Goal: Information Seeking & Learning: Learn about a topic

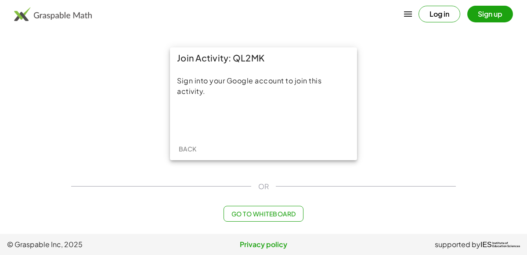
click at [277, 136] on div "Sign into your Google account to join this activity." at bounding box center [263, 102] width 187 height 69
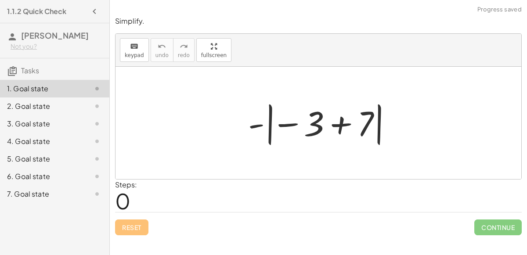
click at [377, 142] on div at bounding box center [322, 123] width 156 height 49
click at [378, 140] on div at bounding box center [322, 123] width 156 height 49
click at [342, 125] on div at bounding box center [322, 123] width 156 height 49
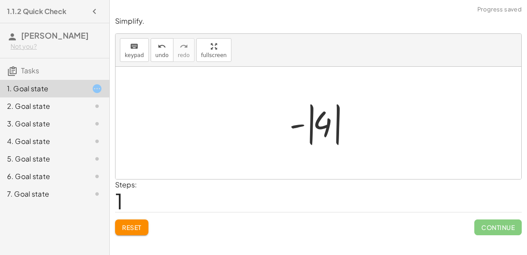
click at [310, 128] on div at bounding box center [322, 123] width 74 height 49
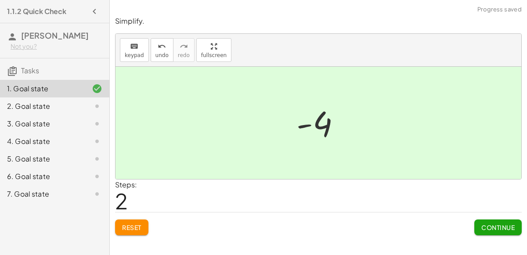
click at [487, 226] on span "Continue" at bounding box center [497, 227] width 33 height 8
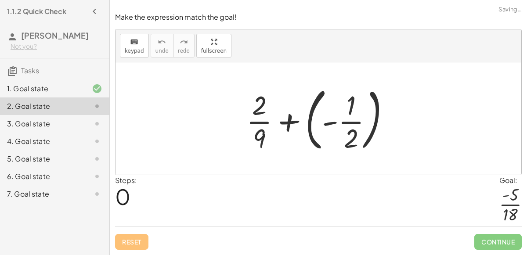
click at [286, 118] on div at bounding box center [321, 118] width 159 height 73
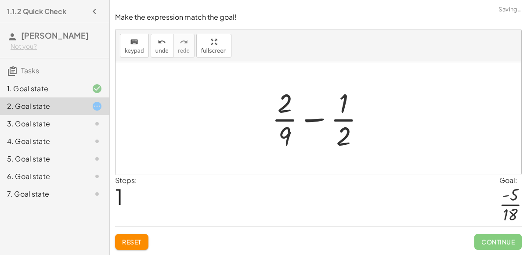
click at [311, 119] on div at bounding box center [321, 119] width 109 height 68
click at [312, 120] on div at bounding box center [321, 119] width 109 height 68
click at [291, 135] on div at bounding box center [321, 119] width 109 height 68
click at [288, 134] on div at bounding box center [321, 119] width 109 height 68
click at [339, 141] on div at bounding box center [321, 119] width 109 height 68
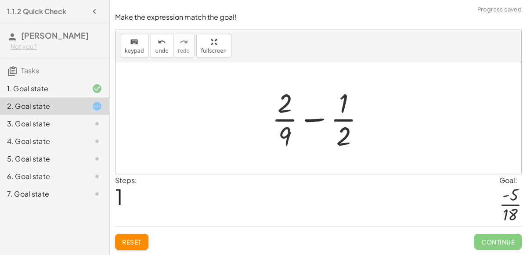
click at [341, 108] on div at bounding box center [321, 119] width 109 height 68
click at [287, 105] on div at bounding box center [321, 119] width 109 height 68
drag, startPoint x: 287, startPoint y: 105, endPoint x: 297, endPoint y: 139, distance: 35.4
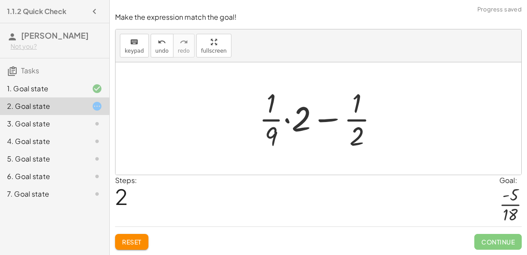
click at [287, 122] on div at bounding box center [322, 119] width 135 height 68
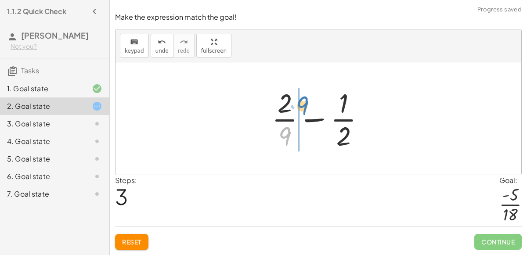
drag, startPoint x: 289, startPoint y: 136, endPoint x: 307, endPoint y: 106, distance: 34.9
click at [307, 106] on div at bounding box center [321, 119] width 109 height 68
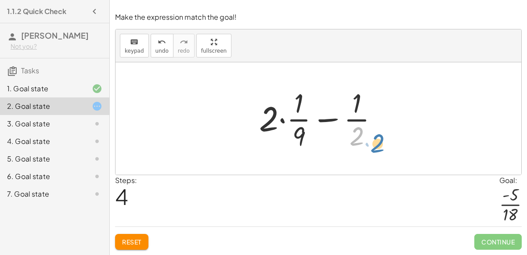
drag, startPoint x: 358, startPoint y: 134, endPoint x: 381, endPoint y: 142, distance: 24.2
click at [381, 142] on div at bounding box center [322, 119] width 135 height 68
click at [299, 123] on div at bounding box center [322, 119] width 135 height 68
click at [280, 122] on div at bounding box center [322, 119] width 135 height 68
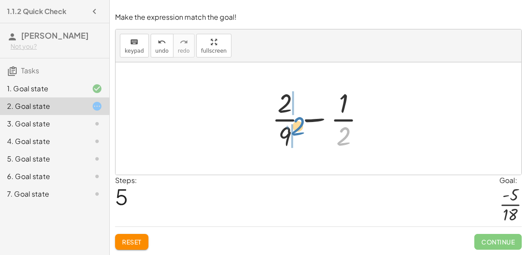
drag, startPoint x: 345, startPoint y: 136, endPoint x: 300, endPoint y: 126, distance: 45.5
click at [300, 126] on div at bounding box center [321, 119] width 109 height 68
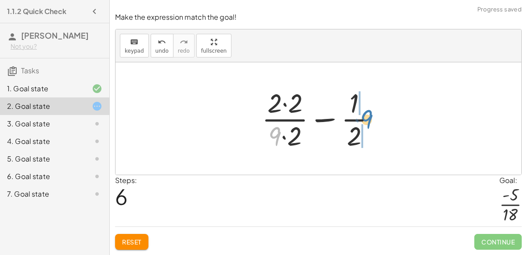
drag, startPoint x: 277, startPoint y: 136, endPoint x: 368, endPoint y: 119, distance: 92.4
click at [368, 119] on div at bounding box center [322, 119] width 130 height 68
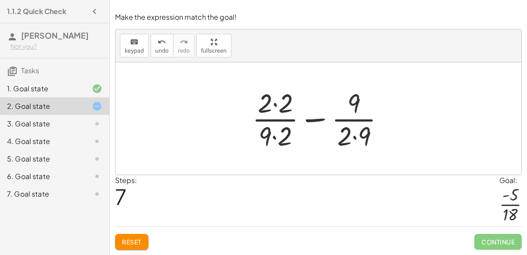
click at [353, 137] on div at bounding box center [322, 119] width 148 height 68
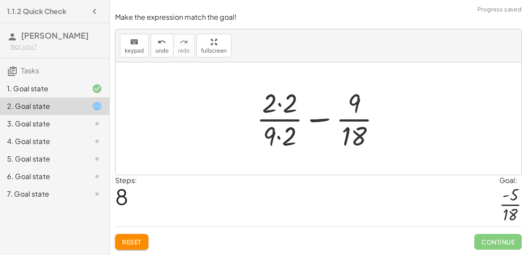
click at [280, 140] on div at bounding box center [322, 119] width 140 height 68
click at [279, 106] on div at bounding box center [322, 119] width 140 height 68
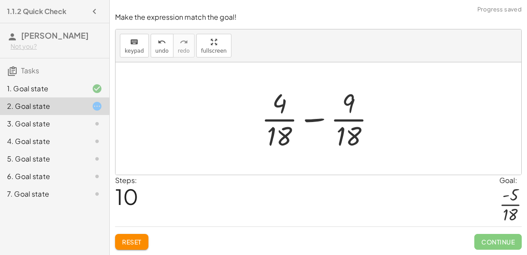
click at [311, 121] on div at bounding box center [322, 119] width 130 height 68
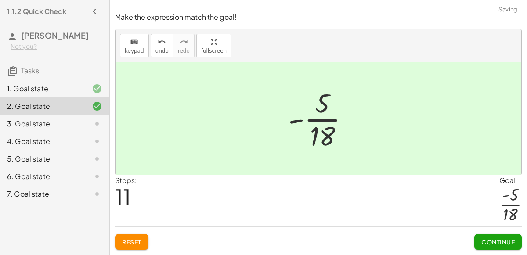
click at [520, 247] on button "Continue" at bounding box center [497, 242] width 47 height 16
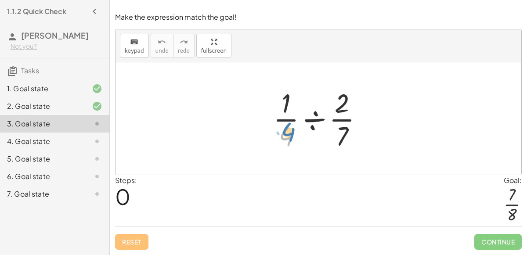
drag, startPoint x: 289, startPoint y: 137, endPoint x: 293, endPoint y: 131, distance: 7.3
click at [293, 131] on div at bounding box center [322, 119] width 106 height 68
drag, startPoint x: 345, startPoint y: 134, endPoint x: 337, endPoint y: 122, distance: 14.5
click at [337, 122] on div at bounding box center [322, 119] width 106 height 68
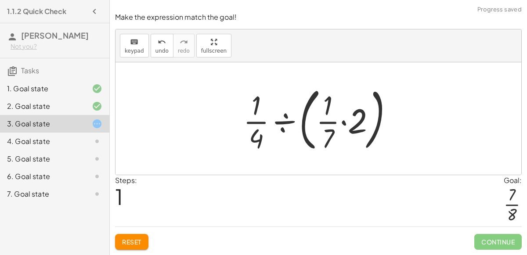
click at [337, 122] on div at bounding box center [322, 118] width 166 height 73
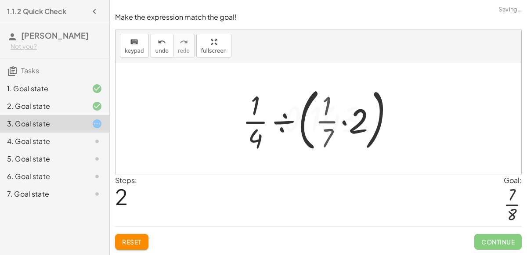
click at [337, 122] on div at bounding box center [321, 119] width 231 height 68
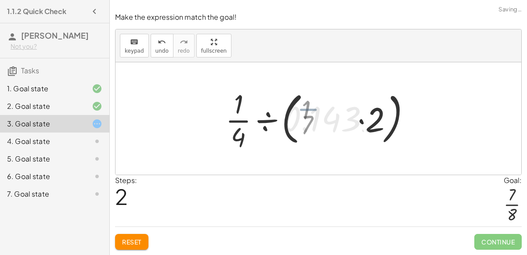
click at [337, 122] on div at bounding box center [321, 119] width 231 height 68
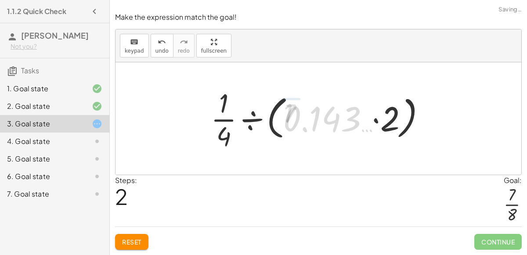
click at [337, 122] on div at bounding box center [321, 119] width 231 height 68
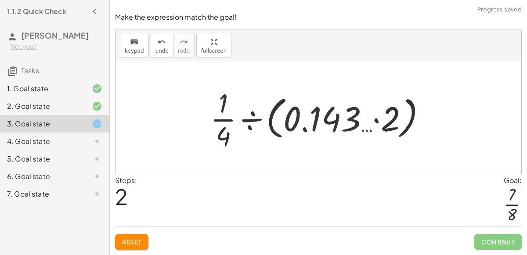
click at [341, 122] on div at bounding box center [321, 119] width 231 height 68
click at [375, 120] on div at bounding box center [321, 119] width 231 height 68
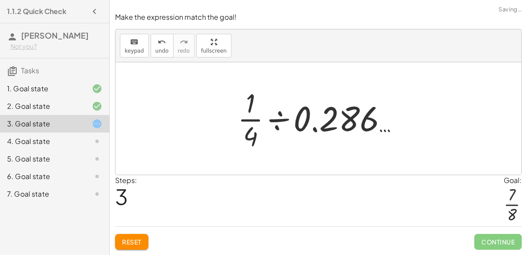
click at [277, 119] on div at bounding box center [321, 119] width 177 height 68
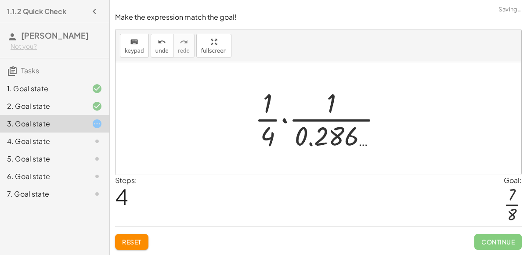
click at [272, 121] on div at bounding box center [321, 119] width 143 height 68
click at [281, 121] on div at bounding box center [321, 119] width 143 height 68
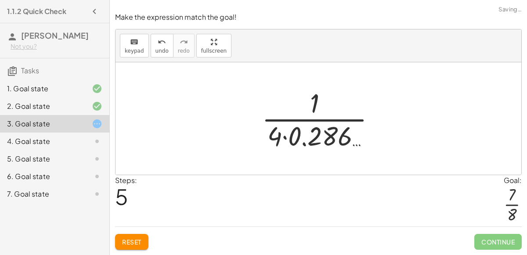
click at [297, 131] on div at bounding box center [322, 119] width 130 height 68
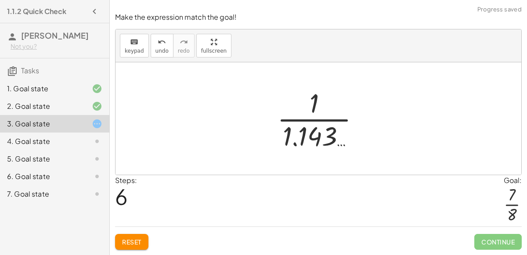
click at [343, 144] on div at bounding box center [322, 119] width 98 height 68
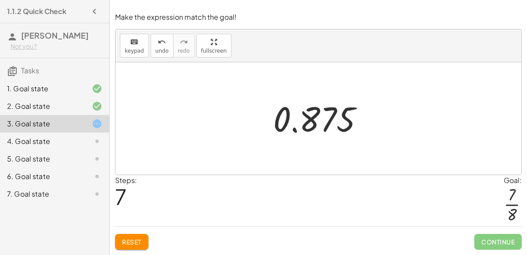
click at [130, 242] on span "Reset" at bounding box center [131, 242] width 19 height 8
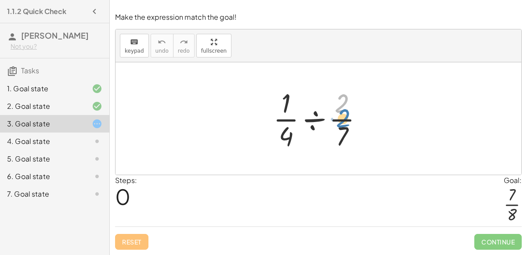
drag, startPoint x: 342, startPoint y: 103, endPoint x: 344, endPoint y: 110, distance: 7.8
click at [344, 110] on div at bounding box center [322, 119] width 106 height 68
drag, startPoint x: 343, startPoint y: 135, endPoint x: 348, endPoint y: 142, distance: 8.2
click at [348, 142] on div at bounding box center [322, 119] width 106 height 68
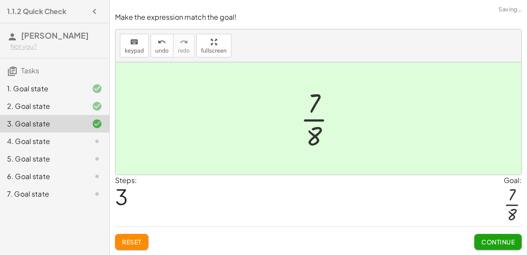
click at [487, 244] on span "Continue" at bounding box center [497, 242] width 33 height 8
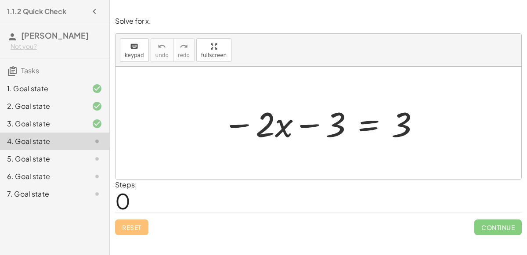
click at [240, 119] on div at bounding box center [321, 123] width 207 height 45
click at [240, 125] on div at bounding box center [321, 123] width 207 height 45
click at [267, 127] on div at bounding box center [321, 123] width 207 height 45
drag, startPoint x: 267, startPoint y: 127, endPoint x: 299, endPoint y: 127, distance: 32.5
click at [299, 127] on div at bounding box center [321, 123] width 207 height 45
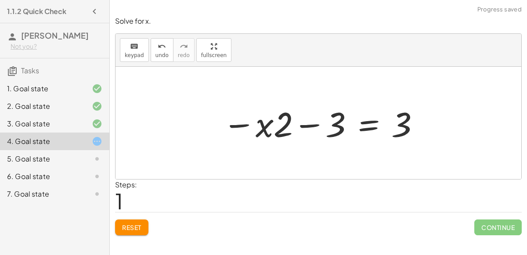
click at [264, 129] on div at bounding box center [321, 123] width 207 height 45
drag, startPoint x: 341, startPoint y: 126, endPoint x: 275, endPoint y: 130, distance: 66.4
click at [275, 130] on div at bounding box center [321, 123] width 207 height 45
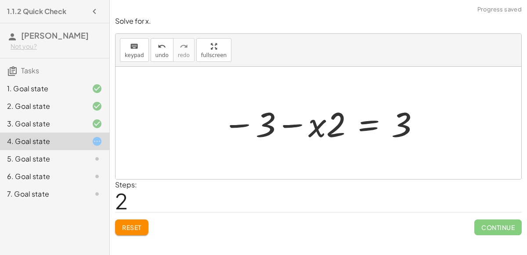
click at [285, 126] on div at bounding box center [321, 123] width 207 height 45
drag, startPoint x: 313, startPoint y: 131, endPoint x: 342, endPoint y: 133, distance: 29.5
click at [342, 133] on div at bounding box center [321, 123] width 207 height 45
click at [296, 125] on div at bounding box center [321, 123] width 207 height 45
drag, startPoint x: 331, startPoint y: 128, endPoint x: 268, endPoint y: 128, distance: 63.2
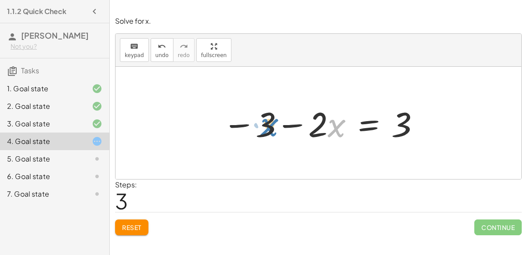
click at [268, 128] on div at bounding box center [321, 123] width 207 height 45
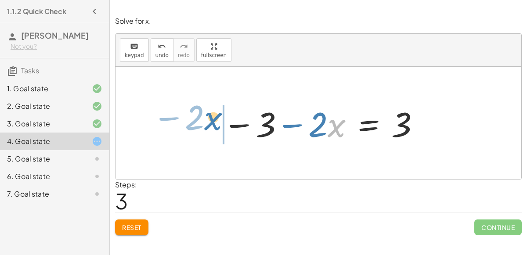
drag, startPoint x: 332, startPoint y: 130, endPoint x: 209, endPoint y: 124, distance: 122.7
click at [209, 124] on div "− · 2 · x − 3 = 3 − · x · 2 − 3 = 3 − 3 − · x · 2 = 3 · x − · 2 − · 2 · x − 3 =…" at bounding box center [318, 123] width 218 height 50
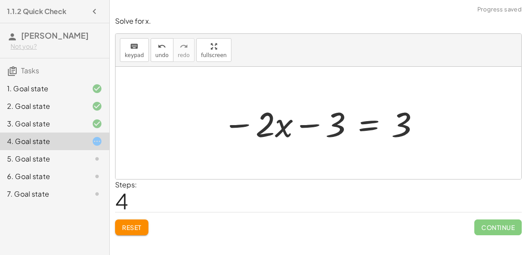
click at [371, 127] on div at bounding box center [321, 123] width 207 height 45
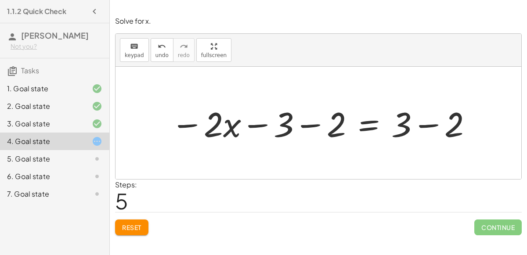
click at [427, 127] on div at bounding box center [321, 123] width 311 height 45
click at [259, 123] on div at bounding box center [291, 123] width 251 height 45
click at [308, 128] on div at bounding box center [291, 123] width 251 height 45
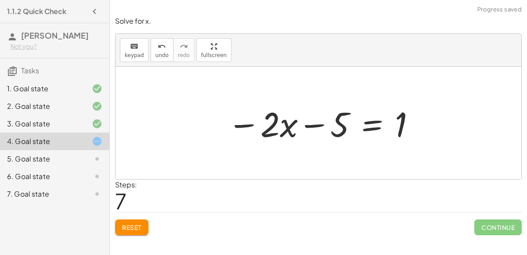
click at [308, 128] on div at bounding box center [322, 123] width 198 height 45
click at [309, 124] on div at bounding box center [322, 123] width 198 height 45
click at [367, 118] on div at bounding box center [322, 123] width 198 height 45
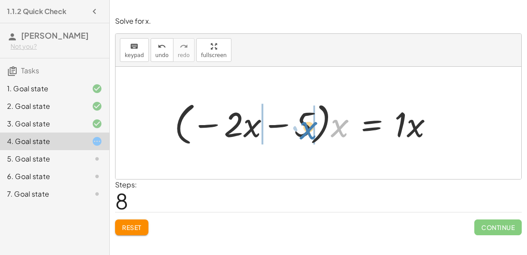
drag, startPoint x: 336, startPoint y: 135, endPoint x: 306, endPoint y: 138, distance: 30.4
click at [306, 138] on div at bounding box center [307, 123] width 274 height 50
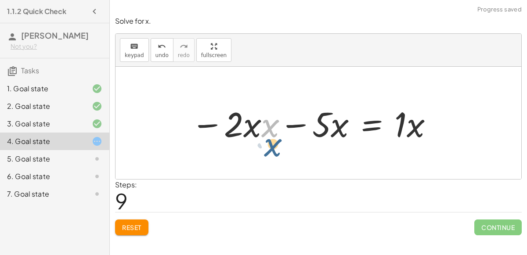
click at [264, 136] on div at bounding box center [313, 123] width 252 height 45
click at [254, 131] on div at bounding box center [313, 123] width 252 height 45
click at [262, 133] on div at bounding box center [313, 123] width 252 height 45
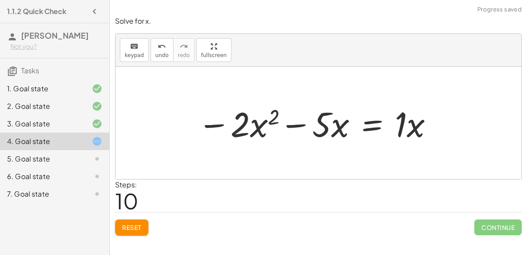
click at [269, 123] on div at bounding box center [315, 123] width 245 height 45
click at [339, 127] on div at bounding box center [315, 123] width 245 height 45
click at [359, 132] on div at bounding box center [315, 123] width 245 height 45
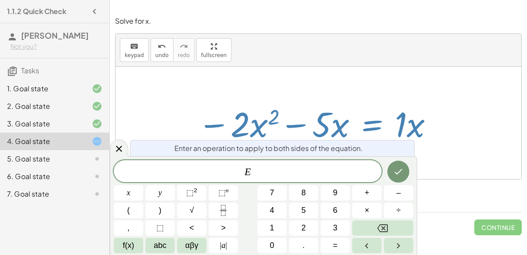
click at [430, 147] on div "− · 2 · x − 3 = 3 − · x · 2 − 3 = 3 − 3 − · x · 2 = 3 − 3 − · 2 · x = 3 − · 2 ·…" at bounding box center [312, 123] width 256 height 50
click at [429, 159] on div at bounding box center [318, 123] width 406 height 112
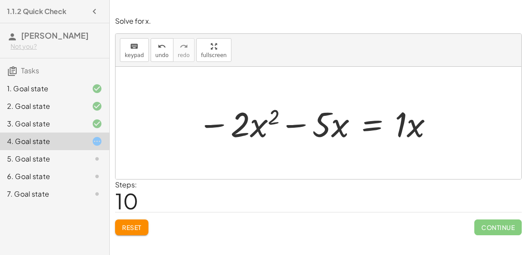
click at [294, 125] on div at bounding box center [315, 123] width 245 height 45
click at [275, 114] on div at bounding box center [315, 123] width 245 height 45
drag, startPoint x: 276, startPoint y: 115, endPoint x: 288, endPoint y: 130, distance: 19.7
click at [288, 130] on div at bounding box center [315, 123] width 245 height 45
click at [134, 224] on span "Reset" at bounding box center [131, 227] width 19 height 8
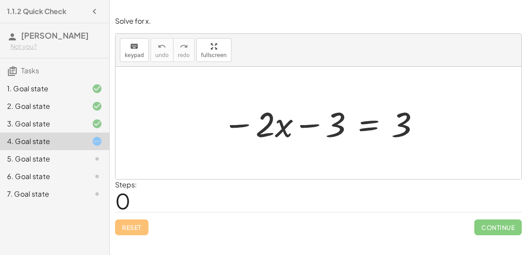
click at [374, 130] on div at bounding box center [321, 123] width 207 height 45
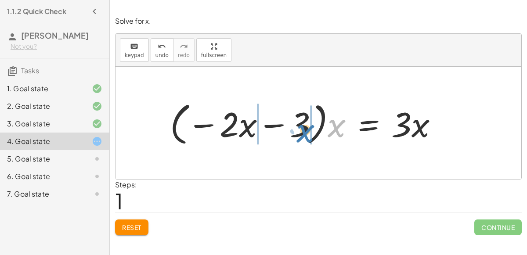
drag, startPoint x: 330, startPoint y: 133, endPoint x: 299, endPoint y: 139, distance: 31.2
click at [299, 139] on div at bounding box center [308, 123] width 284 height 50
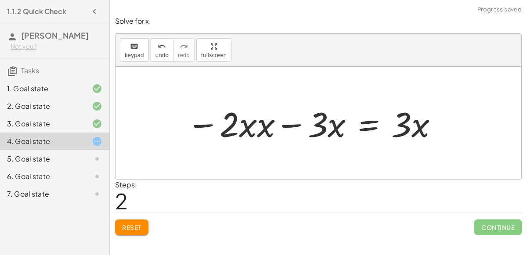
click at [132, 232] on button "Reset" at bounding box center [131, 228] width 33 height 16
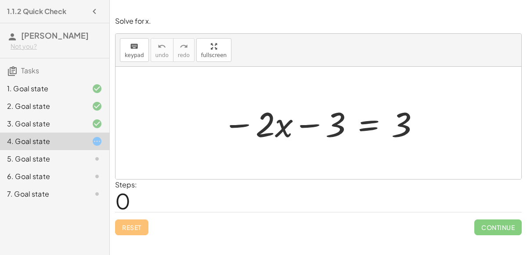
click at [373, 120] on div at bounding box center [321, 123] width 207 height 45
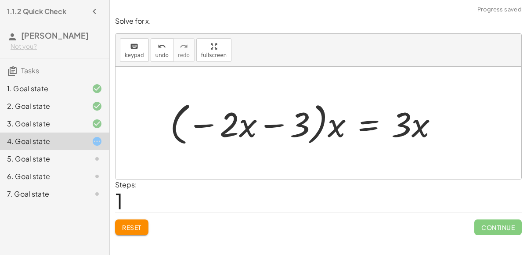
click at [361, 124] on div at bounding box center [308, 123] width 284 height 50
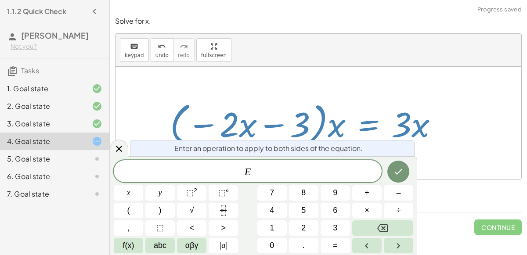
click at [336, 134] on div at bounding box center [308, 123] width 284 height 50
click at [389, 167] on button "Done" at bounding box center [398, 172] width 22 height 22
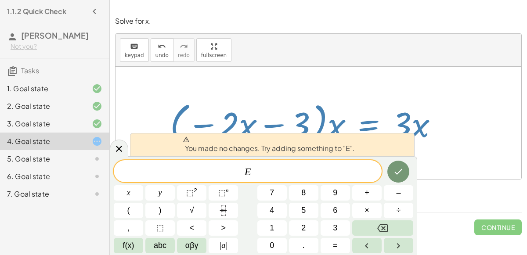
click at [415, 170] on div "You made no changes. Try adding something to "E". E ​ x y ⬚ 2 ⬚ n 7 8 9 + – ( )…" at bounding box center [263, 205] width 307 height 99
click at [407, 173] on button "Done" at bounding box center [398, 172] width 22 height 22
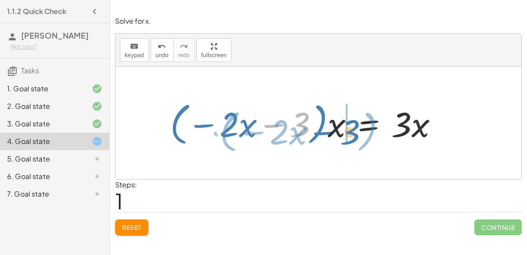
drag, startPoint x: 274, startPoint y: 123, endPoint x: 326, endPoint y: 130, distance: 51.9
click at [326, 130] on div at bounding box center [308, 123] width 284 height 50
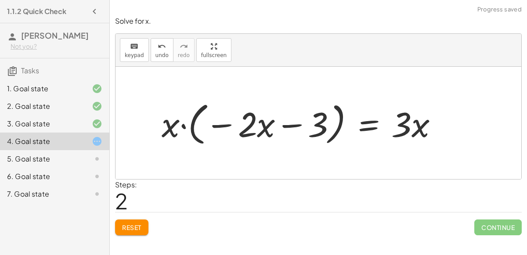
click at [297, 123] on div at bounding box center [303, 123] width 292 height 50
click at [183, 127] on div at bounding box center [303, 123] width 292 height 50
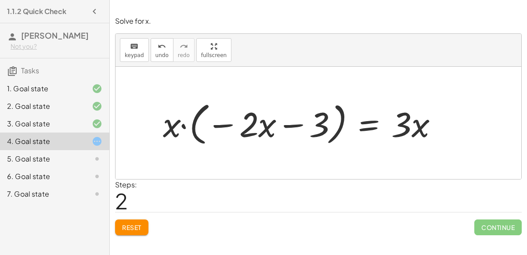
click at [183, 127] on div at bounding box center [303, 123] width 292 height 50
click at [183, 127] on div at bounding box center [312, 123] width 261 height 45
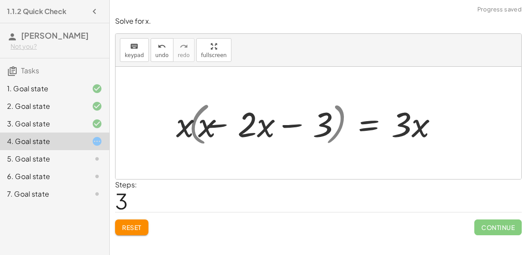
click at [183, 127] on div at bounding box center [312, 123] width 261 height 45
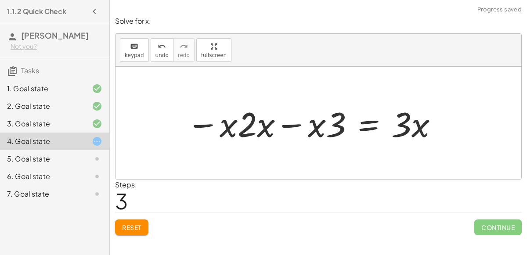
click at [288, 124] on div at bounding box center [312, 123] width 261 height 45
click at [288, 125] on div at bounding box center [312, 123] width 261 height 45
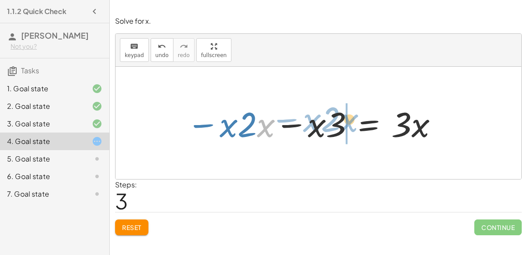
drag, startPoint x: 261, startPoint y: 126, endPoint x: 344, endPoint y: 121, distance: 83.1
click at [344, 121] on div at bounding box center [312, 123] width 261 height 45
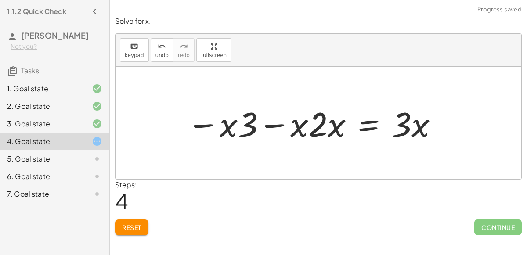
click at [272, 126] on div at bounding box center [312, 123] width 261 height 45
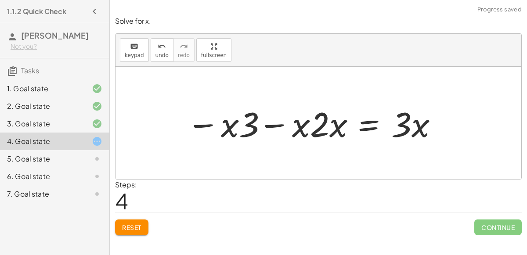
click at [272, 126] on div at bounding box center [312, 123] width 261 height 45
click at [130, 225] on span "Reset" at bounding box center [131, 227] width 19 height 8
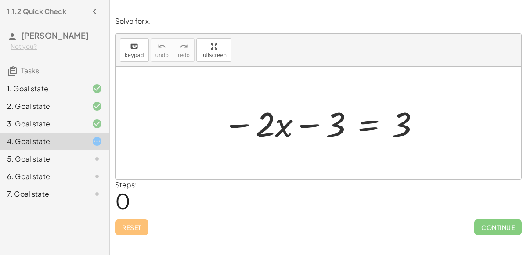
click at [316, 128] on div at bounding box center [321, 123] width 207 height 45
click at [352, 125] on div at bounding box center [321, 123] width 207 height 45
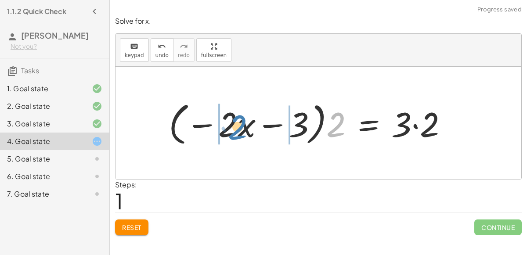
drag, startPoint x: 342, startPoint y: 133, endPoint x: 244, endPoint y: 133, distance: 98.4
click at [244, 133] on div at bounding box center [311, 123] width 295 height 50
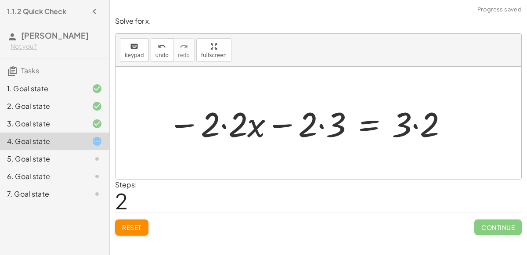
click at [224, 127] on div at bounding box center [308, 123] width 290 height 45
click at [320, 126] on div at bounding box center [322, 123] width 262 height 45
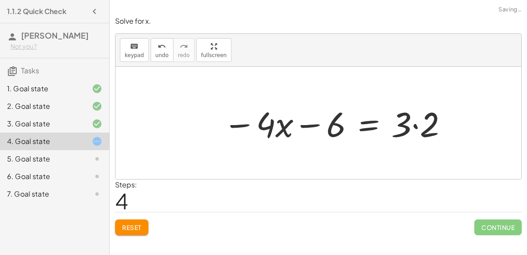
click at [414, 125] on div at bounding box center [336, 123] width 234 height 45
click at [308, 123] on div at bounding box center [322, 123] width 206 height 45
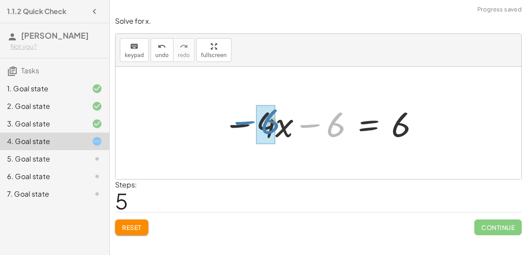
drag, startPoint x: 328, startPoint y: 126, endPoint x: 266, endPoint y: 123, distance: 61.5
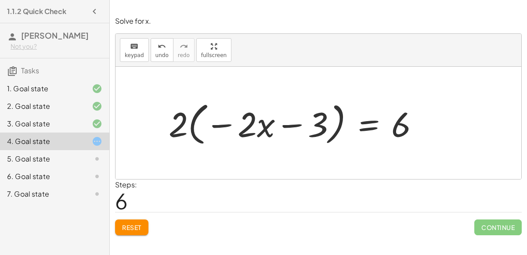
click at [261, 128] on div at bounding box center [297, 123] width 266 height 50
click at [263, 129] on div at bounding box center [297, 123] width 266 height 50
click at [290, 121] on div at bounding box center [297, 123] width 266 height 50
click at [292, 124] on div at bounding box center [297, 123] width 266 height 50
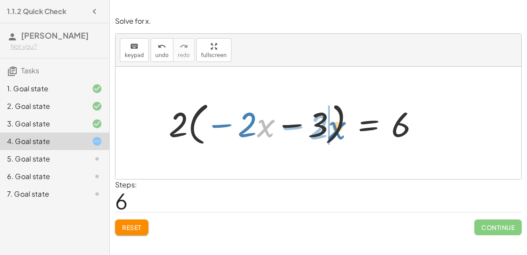
drag, startPoint x: 266, startPoint y: 127, endPoint x: 333, endPoint y: 125, distance: 67.6
click at [333, 125] on div at bounding box center [297, 123] width 266 height 50
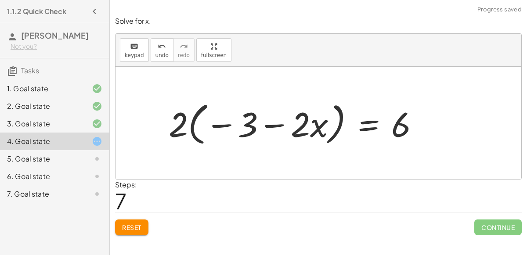
click at [273, 129] on div at bounding box center [297, 123] width 266 height 50
click at [242, 132] on div at bounding box center [297, 123] width 266 height 50
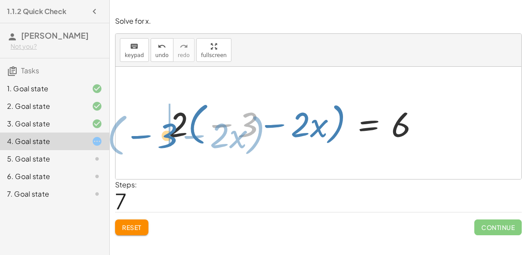
drag, startPoint x: 244, startPoint y: 133, endPoint x: 164, endPoint y: 143, distance: 80.5
click at [164, 143] on div at bounding box center [297, 123] width 266 height 50
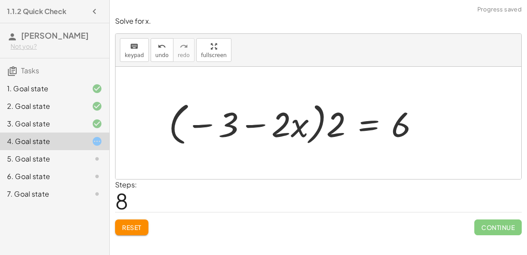
click at [360, 125] on div at bounding box center [297, 123] width 266 height 50
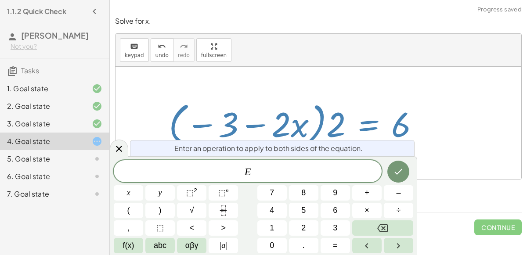
click at [338, 129] on div at bounding box center [297, 123] width 266 height 50
click at [381, 183] on div "E ​ x y ⬚ 2 ⬚ n 7 8 9 + – ( ) √ 4 5 6 × ÷ , ⬚ < > 1 2 3 f(x) abc αβγ | a | 0 . =" at bounding box center [263, 206] width 299 height 93
click at [402, 173] on icon "Done" at bounding box center [398, 171] width 11 height 11
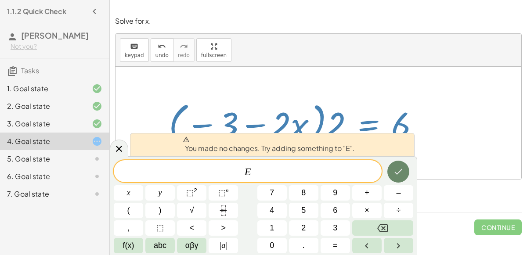
click at [402, 173] on icon "Done" at bounding box center [398, 171] width 11 height 11
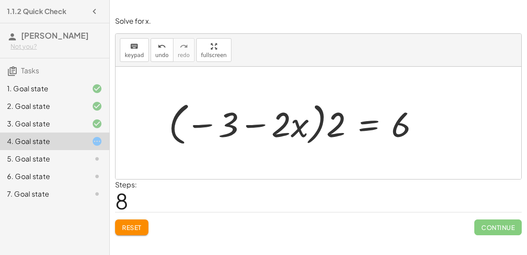
click at [119, 233] on button "Reset" at bounding box center [131, 228] width 33 height 16
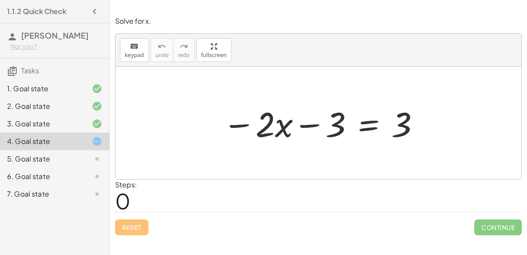
click at [369, 125] on div at bounding box center [321, 123] width 207 height 45
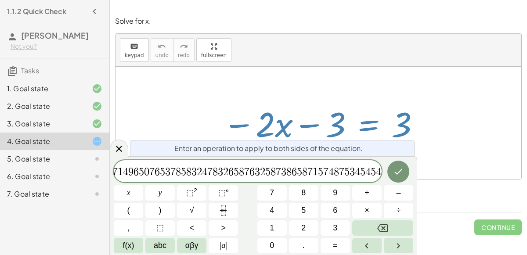
scroll to position [0, 67]
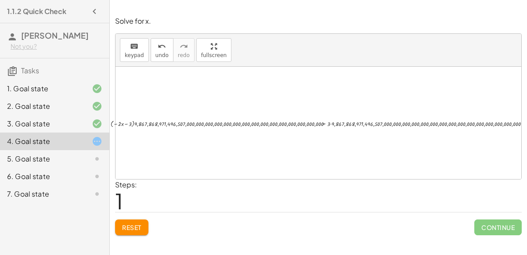
click at [126, 122] on div at bounding box center [321, 122] width 431 height 11
click at [136, 125] on div at bounding box center [321, 122] width 431 height 11
click at [145, 123] on div at bounding box center [321, 122] width 431 height 11
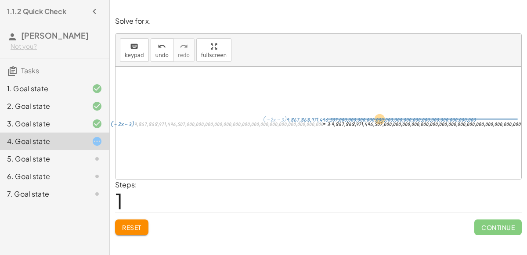
drag, startPoint x: 145, startPoint y: 123, endPoint x: 301, endPoint y: 120, distance: 155.9
click at [301, 120] on div at bounding box center [321, 122] width 431 height 11
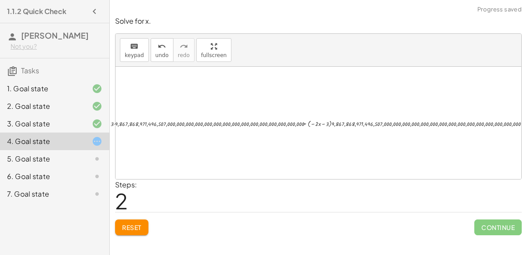
click at [324, 124] on div at bounding box center [321, 122] width 431 height 11
click at [323, 124] on div at bounding box center [321, 122] width 431 height 11
click at [490, 225] on span "Continue" at bounding box center [497, 228] width 47 height 16
click at [498, 233] on span "Continue" at bounding box center [497, 228] width 47 height 16
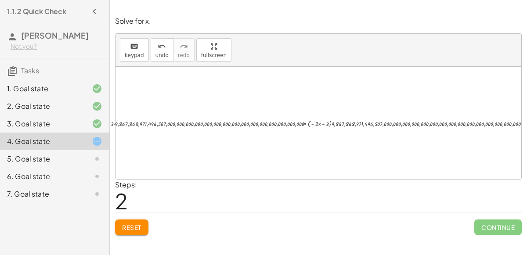
click at [126, 229] on span "Reset" at bounding box center [131, 227] width 19 height 8
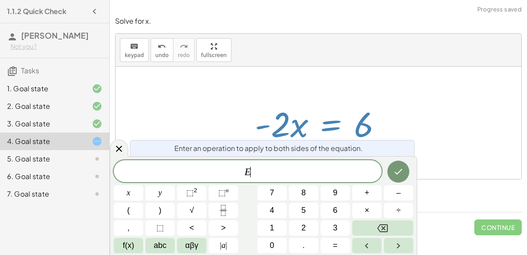
click at [398, 211] on span "÷" at bounding box center [398, 211] width 4 height 12
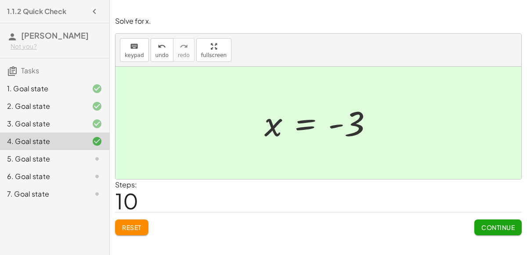
click at [501, 234] on button "Continue" at bounding box center [497, 228] width 47 height 16
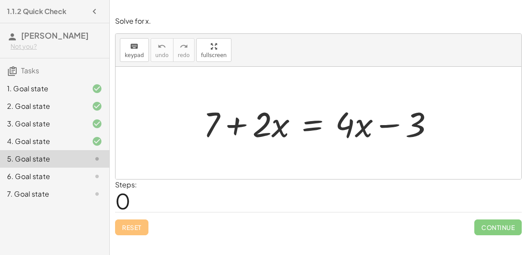
click at [244, 122] on div at bounding box center [322, 123] width 246 height 45
click at [277, 126] on div at bounding box center [322, 123] width 246 height 45
click at [258, 126] on div at bounding box center [322, 123] width 246 height 45
drag, startPoint x: 277, startPoint y: 126, endPoint x: 292, endPoint y: 121, distance: 16.0
click at [292, 121] on div at bounding box center [322, 123] width 246 height 45
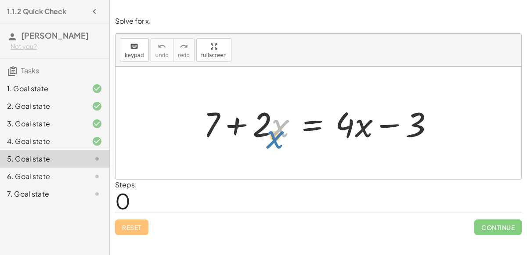
drag, startPoint x: 272, startPoint y: 124, endPoint x: 271, endPoint y: 132, distance: 8.0
click at [271, 132] on div at bounding box center [322, 123] width 246 height 45
click at [265, 125] on div at bounding box center [322, 123] width 246 height 45
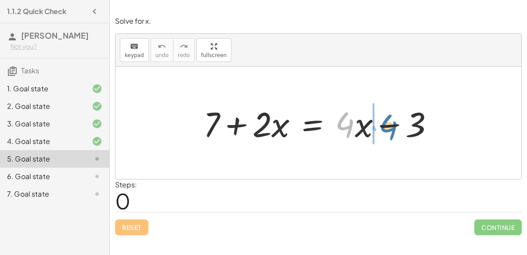
drag, startPoint x: 350, startPoint y: 126, endPoint x: 389, endPoint y: 128, distance: 40.0
click at [389, 128] on div at bounding box center [322, 123] width 246 height 45
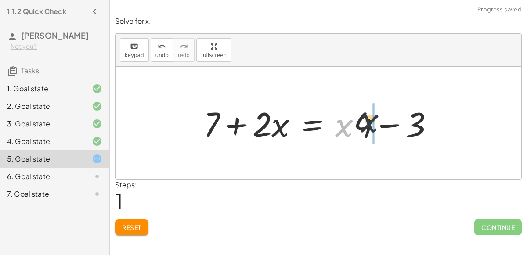
drag, startPoint x: 346, startPoint y: 128, endPoint x: 391, endPoint y: 125, distance: 45.3
click at [391, 125] on div at bounding box center [322, 123] width 246 height 45
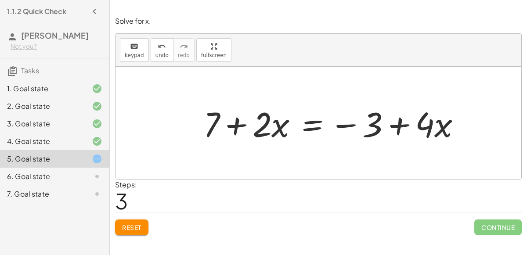
click at [237, 125] on div at bounding box center [335, 123] width 273 height 45
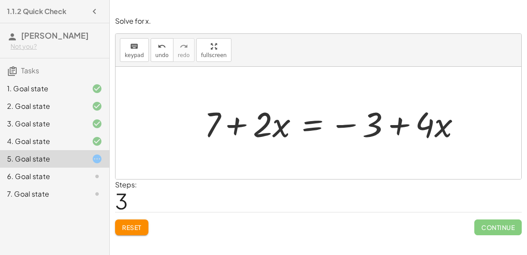
click at [237, 125] on div at bounding box center [335, 123] width 273 height 45
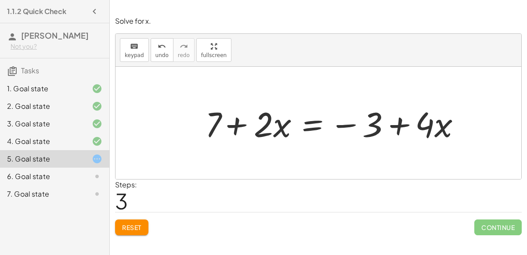
click at [237, 125] on div at bounding box center [335, 123] width 273 height 45
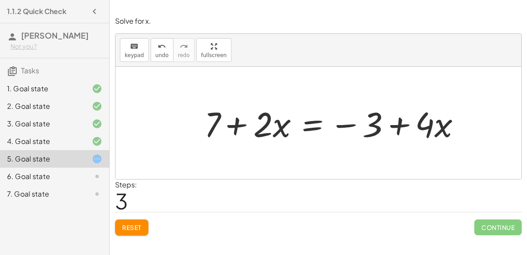
click at [237, 125] on div at bounding box center [335, 123] width 273 height 45
click at [313, 123] on div at bounding box center [335, 123] width 273 height 45
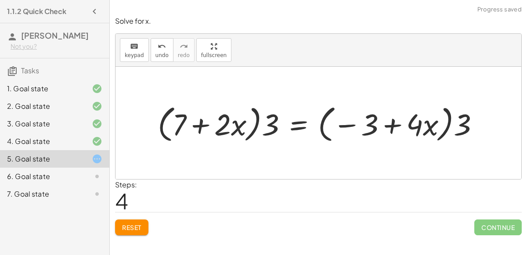
click at [296, 125] on div at bounding box center [321, 123] width 337 height 44
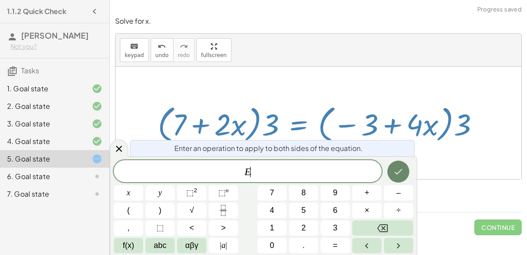
click at [393, 172] on button "Done" at bounding box center [398, 172] width 22 height 22
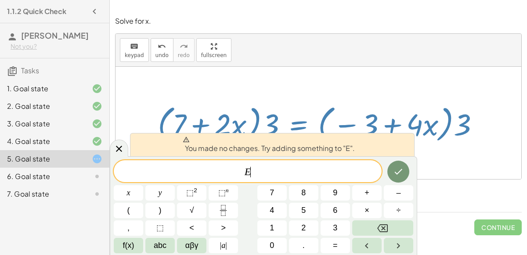
click at [143, 185] on div at bounding box center [128, 192] width 29 height 15
click at [397, 174] on icon "Done" at bounding box center [399, 172] width 8 height 6
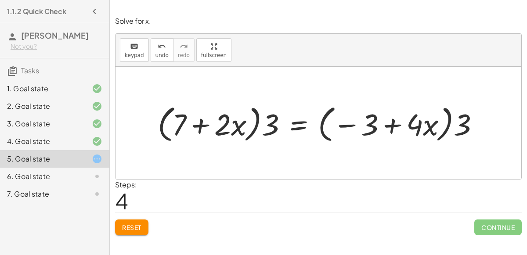
click at [152, 213] on div "Reset Continue" at bounding box center [318, 223] width 407 height 23
click at [143, 220] on button "Reset" at bounding box center [131, 228] width 33 height 16
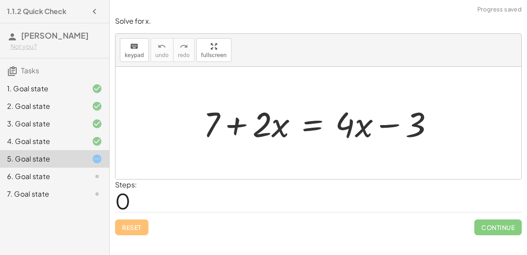
click at [325, 125] on div at bounding box center [322, 123] width 246 height 45
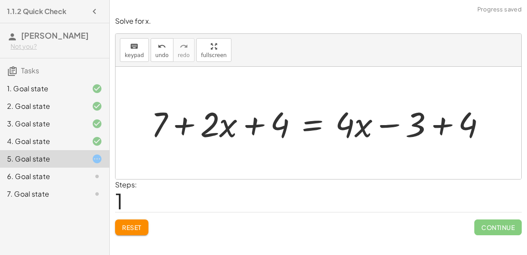
click at [251, 122] on div at bounding box center [322, 123] width 351 height 45
click at [209, 122] on div at bounding box center [322, 123] width 351 height 45
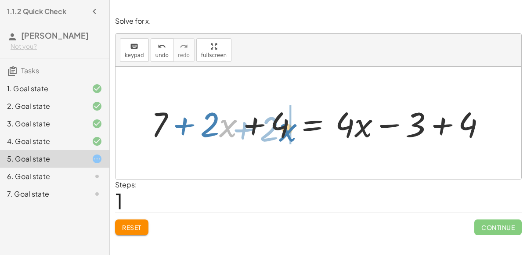
drag, startPoint x: 220, startPoint y: 125, endPoint x: 287, endPoint y: 129, distance: 67.8
click at [287, 129] on div at bounding box center [322, 123] width 351 height 45
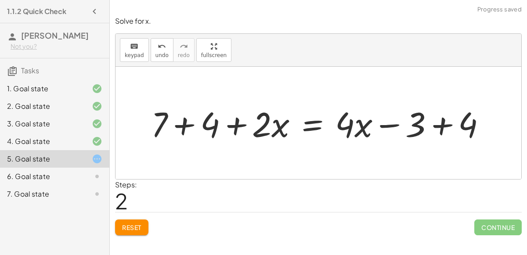
click at [184, 123] on div at bounding box center [322, 123] width 351 height 45
click at [236, 130] on div at bounding box center [344, 123] width 306 height 45
drag, startPoint x: 361, startPoint y: 129, endPoint x: 258, endPoint y: 131, distance: 103.2
click at [258, 131] on div at bounding box center [344, 123] width 306 height 45
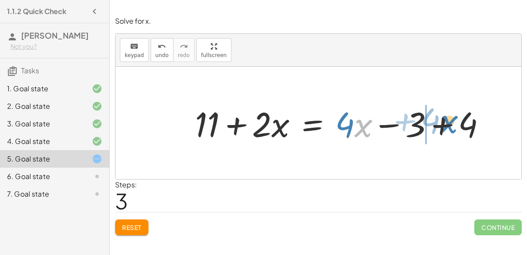
drag, startPoint x: 362, startPoint y: 126, endPoint x: 450, endPoint y: 123, distance: 87.9
click at [450, 123] on div at bounding box center [344, 123] width 306 height 45
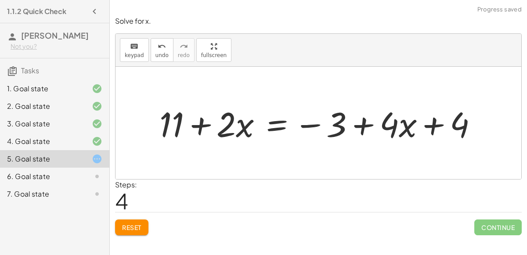
click at [306, 126] on div at bounding box center [322, 123] width 334 height 45
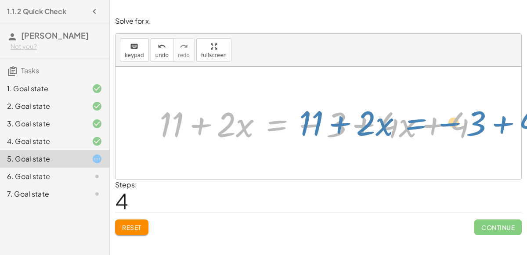
drag, startPoint x: 277, startPoint y: 126, endPoint x: 254, endPoint y: 57, distance: 73.0
click at [254, 57] on div "keyboard keypad undo undo redo redo fullscreen + 7 + · 2 · x = + · 4 · x − 3 + …" at bounding box center [318, 106] width 406 height 145
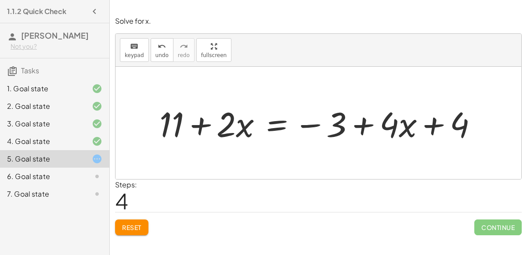
click at [471, 234] on div "Reset Continue" at bounding box center [318, 223] width 407 height 23
click at [137, 221] on button "Reset" at bounding box center [131, 228] width 33 height 16
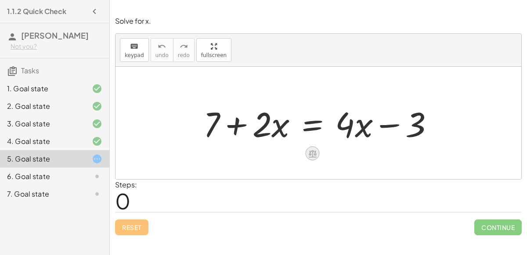
click at [313, 152] on icon at bounding box center [313, 153] width 8 height 7
click at [310, 152] on span "×" at bounding box center [312, 154] width 5 height 13
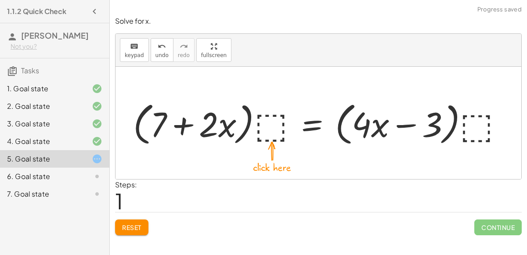
click at [262, 137] on div at bounding box center [322, 123] width 386 height 50
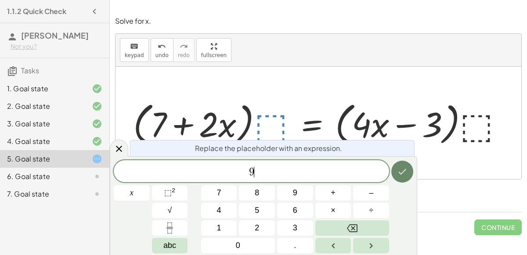
click at [402, 172] on icon "Done" at bounding box center [402, 171] width 11 height 11
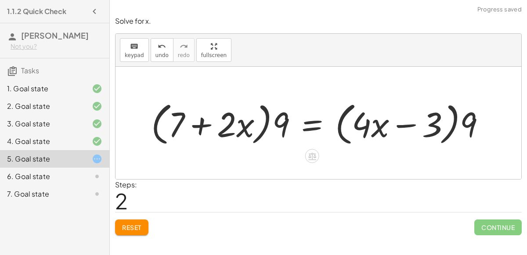
click at [406, 127] on div at bounding box center [322, 123] width 350 height 50
click at [466, 116] on div at bounding box center [322, 123] width 350 height 50
click at [202, 124] on div at bounding box center [322, 123] width 350 height 50
click at [281, 122] on div at bounding box center [322, 123] width 350 height 50
click at [134, 222] on button "Reset" at bounding box center [131, 228] width 33 height 16
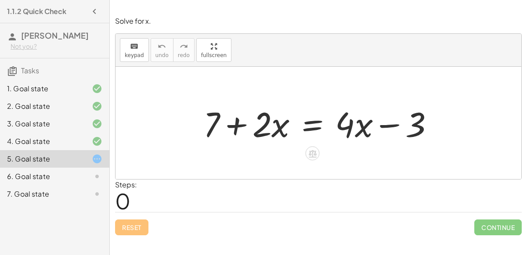
click at [309, 122] on div at bounding box center [322, 123] width 246 height 45
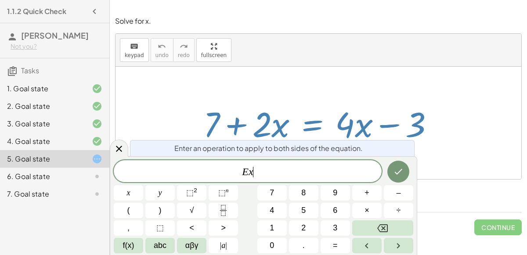
click at [309, 122] on div at bounding box center [322, 123] width 246 height 45
click at [394, 174] on icon "Done" at bounding box center [398, 171] width 11 height 11
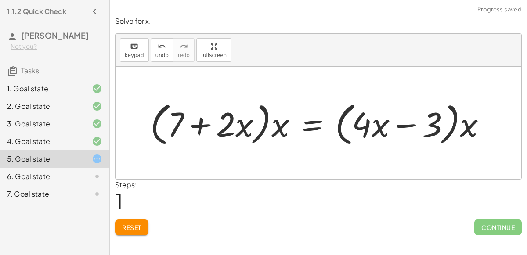
click at [145, 224] on button "Reset" at bounding box center [131, 228] width 33 height 16
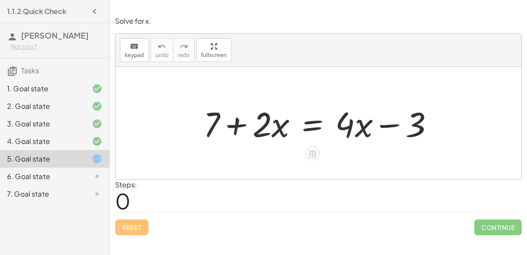
click at [392, 131] on div at bounding box center [322, 123] width 246 height 45
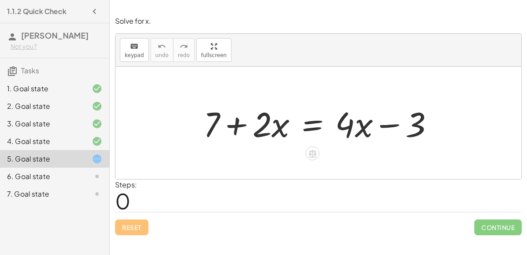
click at [392, 131] on div at bounding box center [322, 123] width 246 height 45
click at [236, 128] on div at bounding box center [322, 123] width 246 height 45
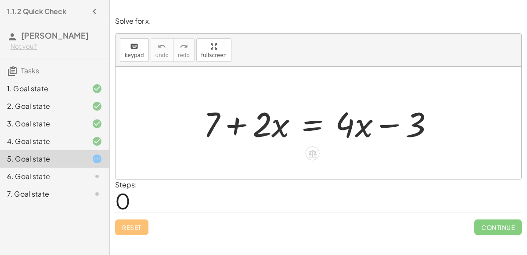
click at [386, 126] on div at bounding box center [322, 123] width 246 height 45
click at [315, 130] on div at bounding box center [322, 123] width 246 height 45
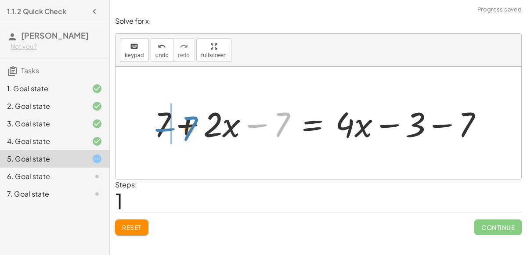
drag, startPoint x: 267, startPoint y: 126, endPoint x: 168, endPoint y: 130, distance: 98.5
click at [168, 130] on div at bounding box center [322, 123] width 344 height 45
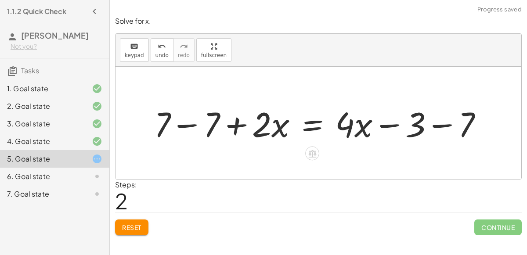
click at [180, 125] on div at bounding box center [322, 123] width 344 height 45
click at [436, 125] on div at bounding box center [371, 123] width 246 height 45
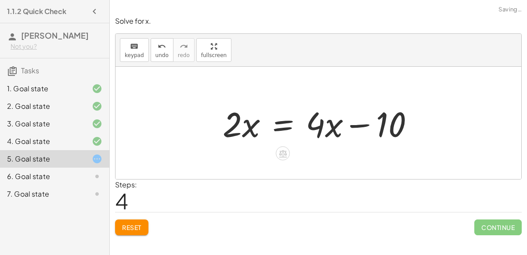
click at [357, 126] on div at bounding box center [321, 123] width 207 height 45
click at [286, 126] on div at bounding box center [321, 123] width 207 height 45
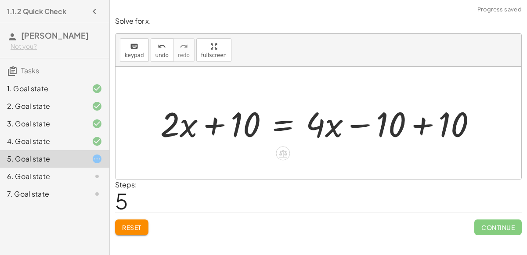
click at [424, 123] on div at bounding box center [322, 123] width 332 height 45
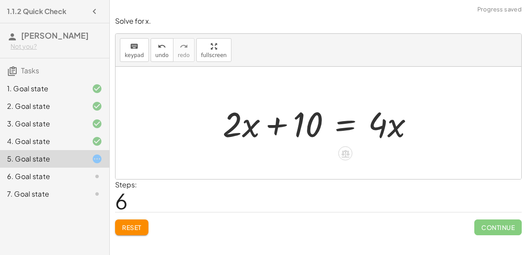
click at [272, 122] on div at bounding box center [321, 123] width 207 height 45
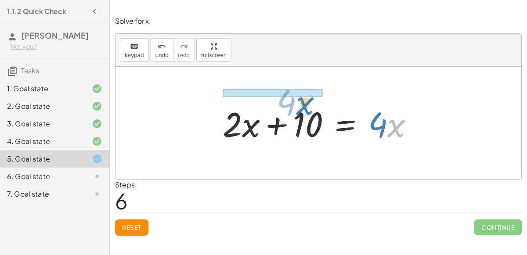
drag, startPoint x: 392, startPoint y: 129, endPoint x: 301, endPoint y: 106, distance: 93.7
click at [301, 106] on div at bounding box center [321, 123] width 207 height 45
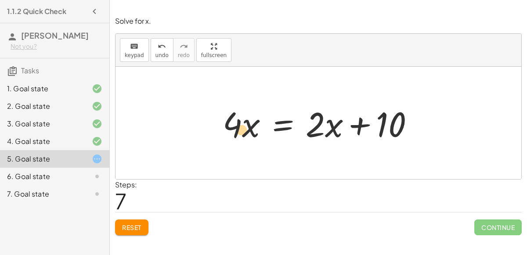
drag, startPoint x: 256, startPoint y: 126, endPoint x: 240, endPoint y: 132, distance: 17.1
click at [240, 132] on div at bounding box center [321, 123] width 207 height 45
drag, startPoint x: 232, startPoint y: 127, endPoint x: 261, endPoint y: 131, distance: 28.8
drag, startPoint x: 259, startPoint y: 130, endPoint x: 227, endPoint y: 133, distance: 31.7
click at [227, 133] on div at bounding box center [321, 123] width 207 height 45
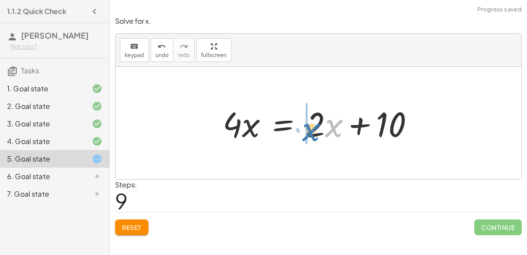
drag, startPoint x: 332, startPoint y: 128, endPoint x: 308, endPoint y: 130, distance: 23.9
click at [308, 130] on div at bounding box center [321, 123] width 207 height 45
click at [358, 127] on div at bounding box center [321, 123] width 207 height 45
click at [360, 125] on div at bounding box center [321, 123] width 207 height 45
click at [275, 131] on div at bounding box center [321, 123] width 207 height 45
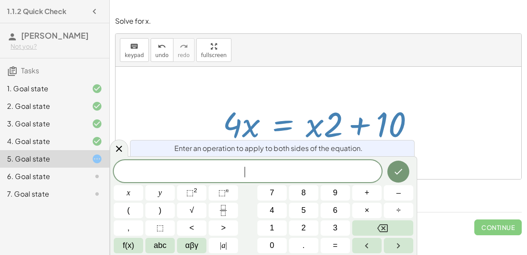
click at [216, 115] on div "+ 7 + · 2 · x = + · 4 · x − 3 + 7 + · 2 · x − 7 = + · 4 · x − 3 − 7 + 7 − 7 + ·…" at bounding box center [318, 123] width 218 height 50
click at [118, 145] on icon at bounding box center [119, 148] width 11 height 11
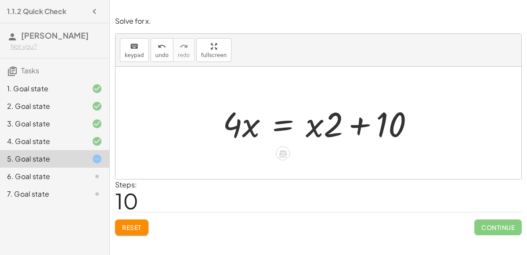
click at [122, 223] on span "Reset" at bounding box center [131, 227] width 19 height 8
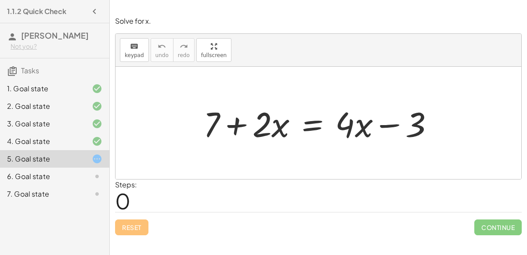
click at [184, 198] on div "Steps: 0" at bounding box center [318, 196] width 407 height 32
click at [310, 130] on div at bounding box center [322, 123] width 246 height 45
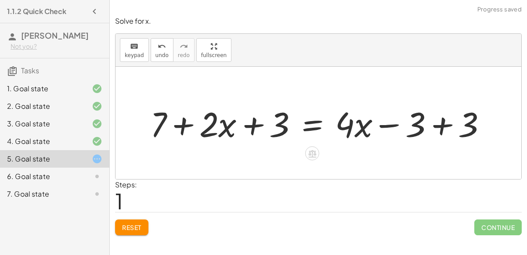
click at [444, 127] on div at bounding box center [322, 123] width 352 height 45
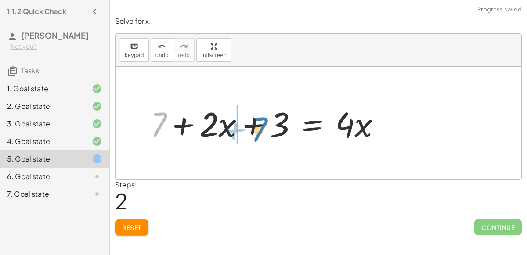
drag, startPoint x: 160, startPoint y: 118, endPoint x: 258, endPoint y: 124, distance: 98.5
click at [258, 124] on div at bounding box center [269, 123] width 246 height 45
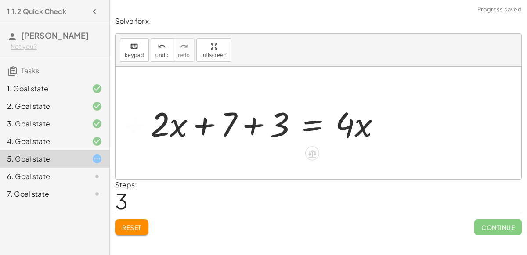
click at [255, 123] on div at bounding box center [269, 123] width 246 height 45
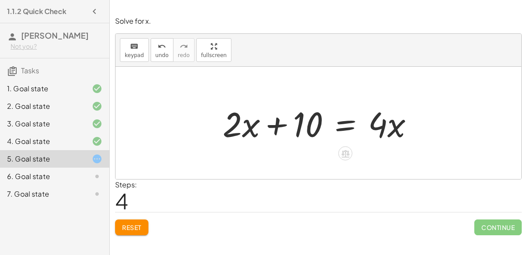
click at [340, 120] on div at bounding box center [321, 123] width 207 height 45
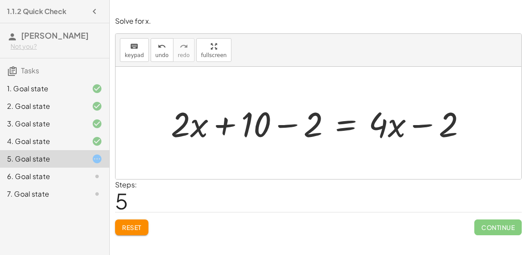
click at [141, 220] on button "Reset" at bounding box center [131, 228] width 33 height 16
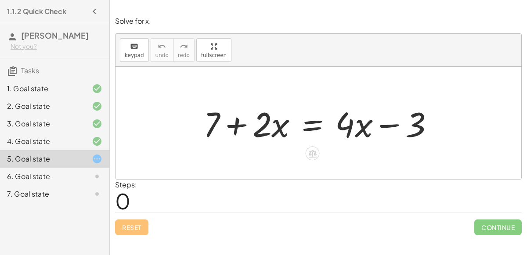
click at [301, 125] on div at bounding box center [322, 123] width 246 height 45
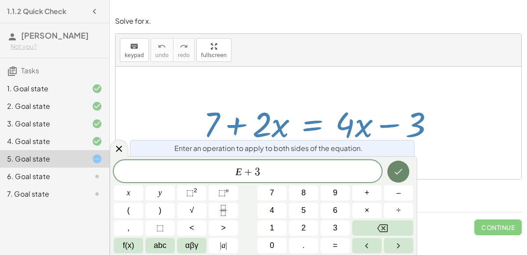
click at [394, 172] on icon "Done" at bounding box center [398, 171] width 11 height 11
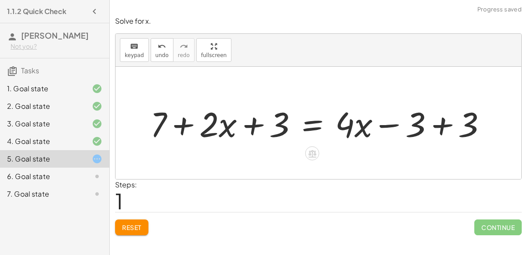
click at [440, 125] on div at bounding box center [322, 123] width 352 height 45
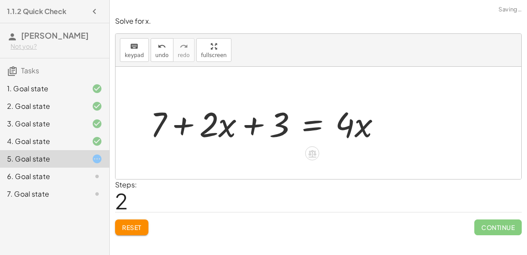
click at [254, 120] on div at bounding box center [269, 123] width 246 height 45
drag, startPoint x: 162, startPoint y: 122, endPoint x: 255, endPoint y: 131, distance: 93.1
click at [255, 131] on div at bounding box center [269, 123] width 246 height 45
click at [277, 128] on div at bounding box center [269, 123] width 246 height 45
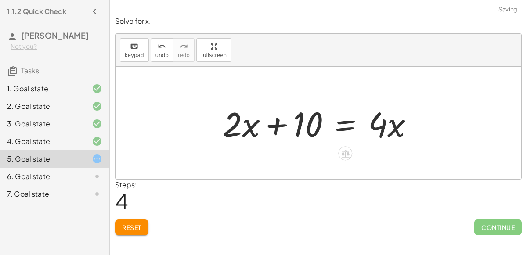
click at [346, 125] on div at bounding box center [321, 123] width 207 height 45
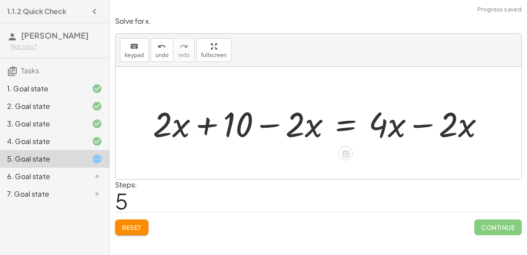
click at [422, 126] on div at bounding box center [321, 123] width 347 height 45
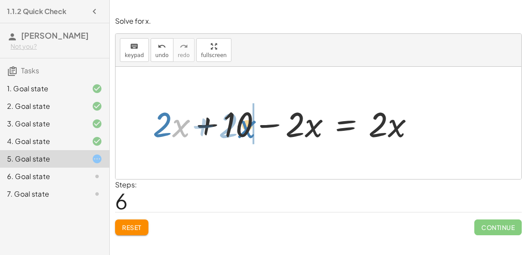
drag, startPoint x: 173, startPoint y: 128, endPoint x: 249, endPoint y: 127, distance: 75.1
click at [249, 127] on div at bounding box center [286, 123] width 277 height 45
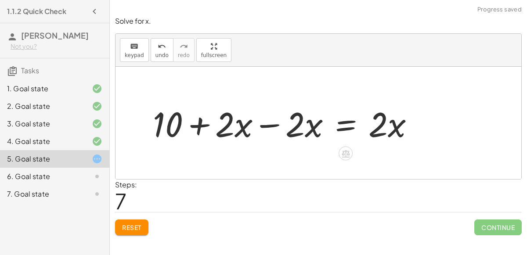
click at [264, 127] on div at bounding box center [286, 123] width 277 height 45
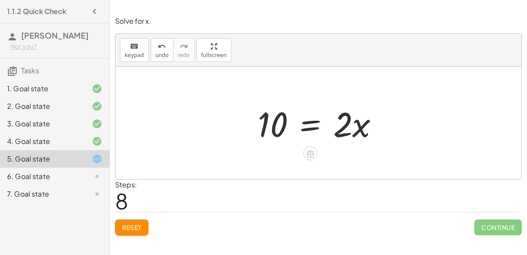
click at [311, 121] on div at bounding box center [321, 123] width 137 height 45
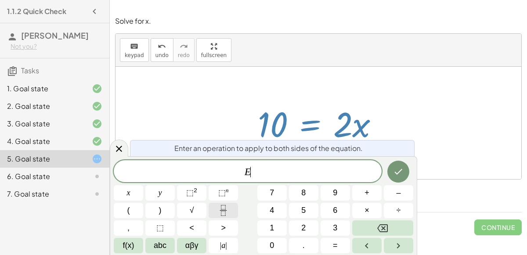
click at [215, 211] on button "Fraction" at bounding box center [223, 210] width 29 height 15
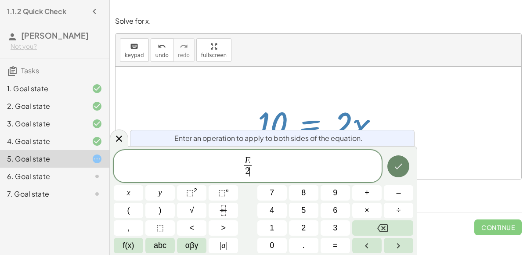
click at [401, 163] on icon "Done" at bounding box center [398, 166] width 11 height 11
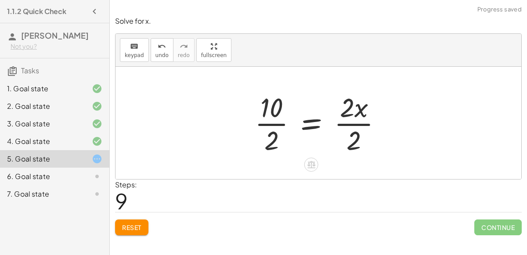
click at [280, 124] on div at bounding box center [321, 123] width 143 height 68
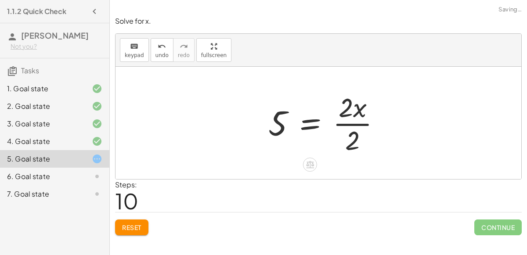
click at [344, 125] on div at bounding box center [328, 123] width 128 height 68
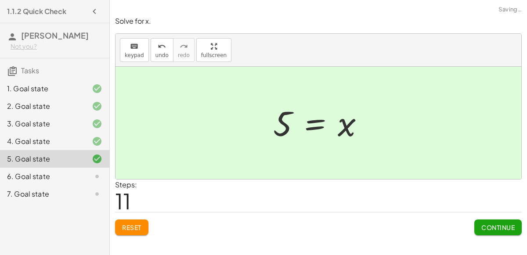
click at [0, 0] on div "Solve for x. keyboard keypad undo undo redo redo fullscreen + 7 + · 2 · x = + ·…" at bounding box center [0, 0] width 0 height 0
click at [499, 231] on button "Continue" at bounding box center [497, 228] width 47 height 16
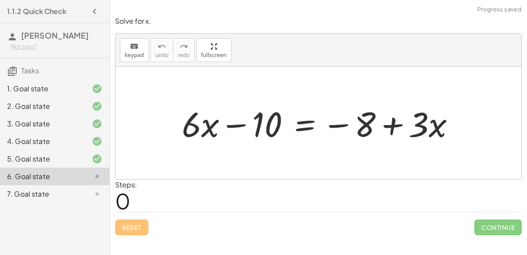
click at [371, 149] on div at bounding box center [318, 123] width 406 height 112
click at [396, 125] on div at bounding box center [321, 123] width 289 height 45
click at [335, 128] on div at bounding box center [321, 123] width 289 height 45
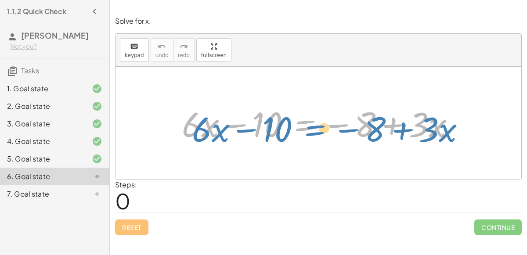
click at [303, 131] on div at bounding box center [321, 123] width 289 height 45
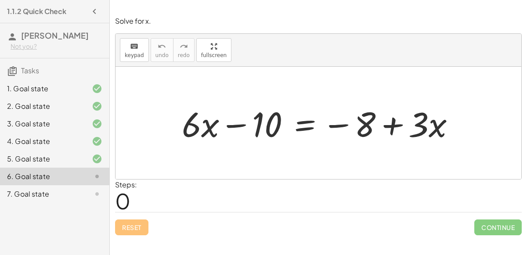
click at [309, 127] on div at bounding box center [321, 123] width 289 height 45
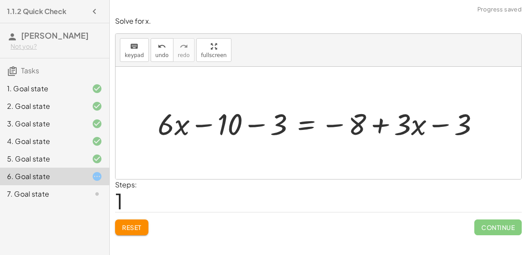
click at [442, 126] on div at bounding box center [321, 123] width 337 height 39
click at [259, 124] on div at bounding box center [321, 123] width 337 height 39
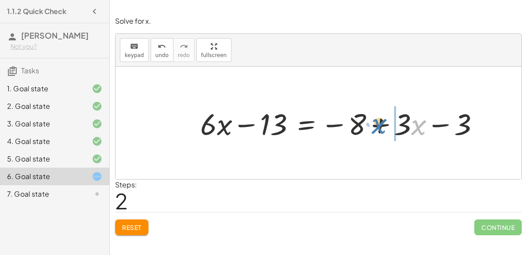
drag, startPoint x: 420, startPoint y: 133, endPoint x: 380, endPoint y: 131, distance: 40.0
click at [380, 131] on div at bounding box center [343, 123] width 295 height 39
click at [436, 123] on div at bounding box center [343, 123] width 295 height 39
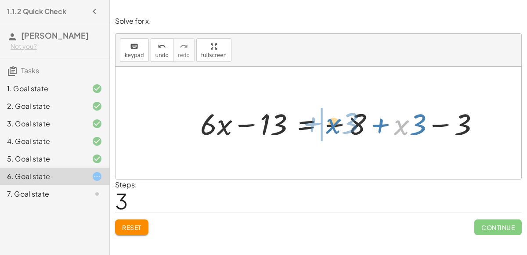
drag, startPoint x: 406, startPoint y: 129, endPoint x: 337, endPoint y: 128, distance: 68.9
click at [337, 128] on div at bounding box center [343, 123] width 295 height 39
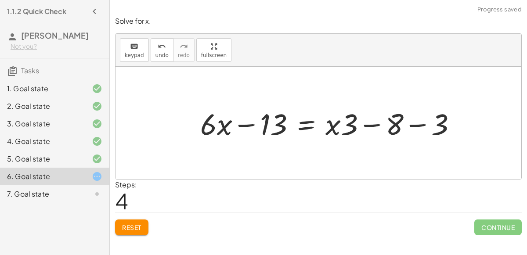
click at [419, 125] on div at bounding box center [332, 123] width 272 height 39
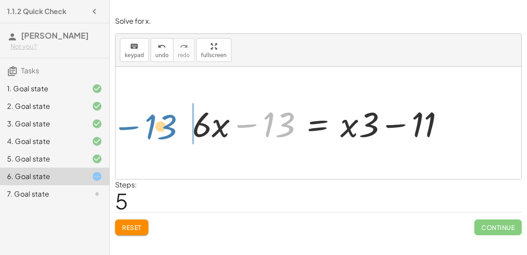
drag, startPoint x: 275, startPoint y: 129, endPoint x: 164, endPoint y: 131, distance: 110.7
click at [164, 131] on div "+ · 6 · x − 10 = − 8 + · 3 · x + · 6 · x − 10 − 3 = − 8 + · 3 · x − 3 + · 6 · x…" at bounding box center [318, 123] width 406 height 112
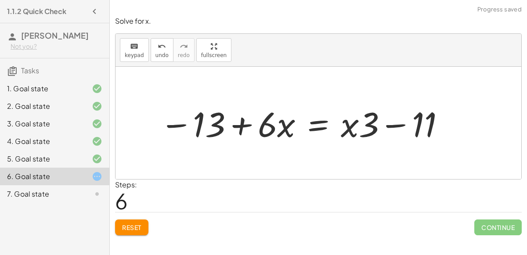
click at [319, 128] on div at bounding box center [302, 123] width 295 height 45
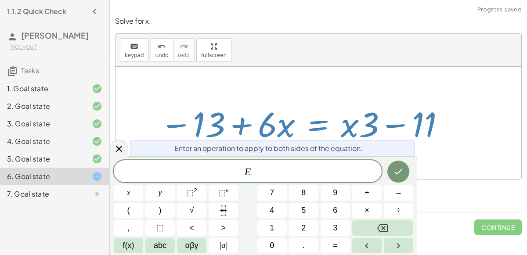
click at [299, 87] on div at bounding box center [318, 123] width 406 height 112
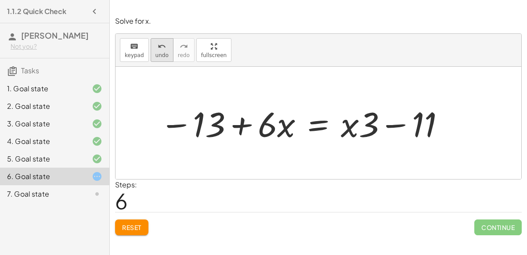
click at [155, 53] on span "undo" at bounding box center [161, 55] width 13 height 6
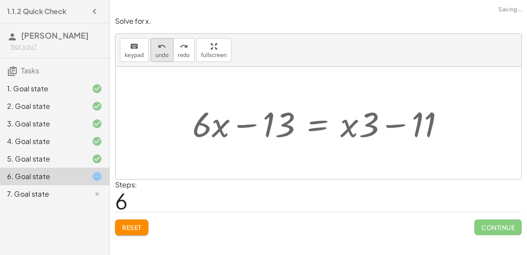
click at [155, 53] on span "undo" at bounding box center [161, 55] width 13 height 6
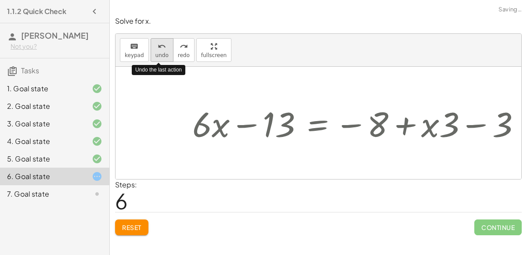
click at [155, 53] on span "undo" at bounding box center [161, 55] width 13 height 6
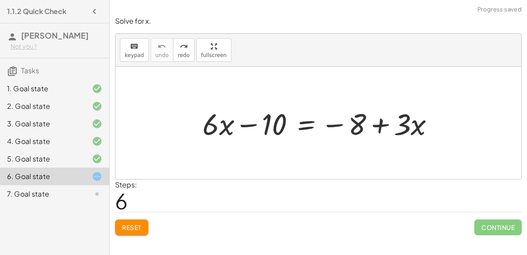
click at [302, 122] on div at bounding box center [322, 123] width 248 height 39
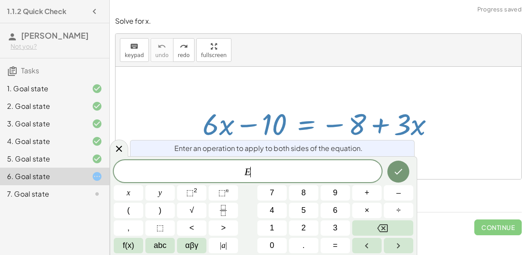
click at [302, 122] on div at bounding box center [322, 123] width 248 height 39
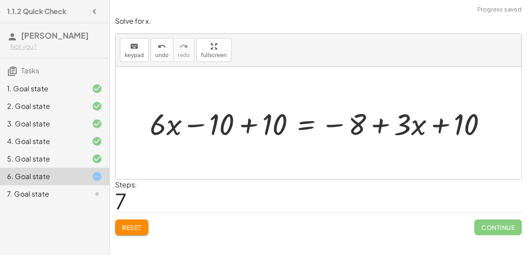
click at [249, 123] on div at bounding box center [321, 123] width 353 height 39
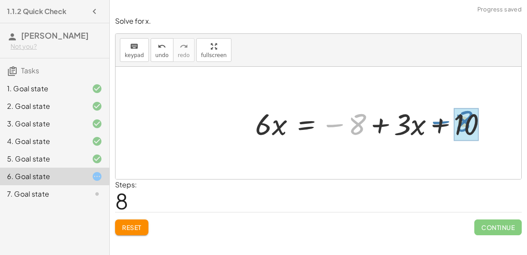
drag, startPoint x: 364, startPoint y: 126, endPoint x: 471, endPoint y: 123, distance: 106.7
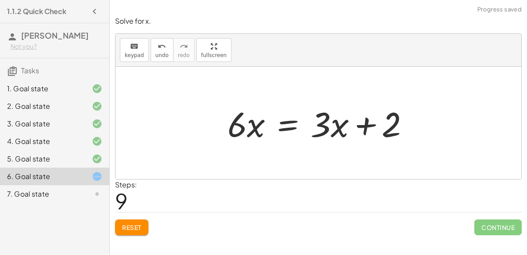
click at [368, 123] on div at bounding box center [322, 123] width 198 height 45
click at [276, 125] on div at bounding box center [322, 123] width 198 height 45
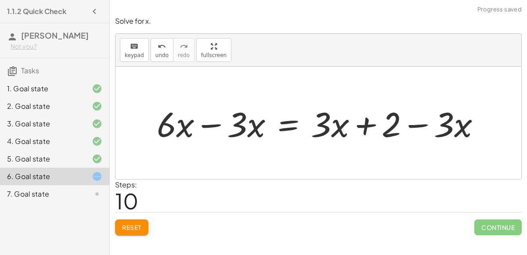
click at [204, 125] on div at bounding box center [321, 123] width 339 height 45
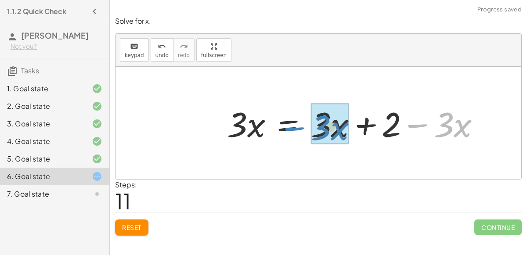
drag, startPoint x: 442, startPoint y: 132, endPoint x: 319, endPoint y: 136, distance: 123.0
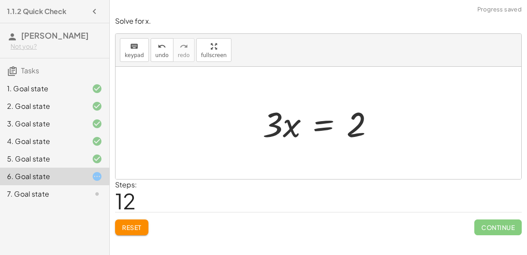
click at [294, 126] on div at bounding box center [321, 123] width 127 height 45
click at [319, 128] on div at bounding box center [321, 123] width 127 height 45
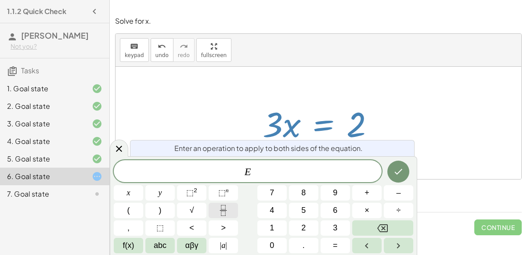
click at [235, 206] on button "Fraction" at bounding box center [223, 210] width 29 height 15
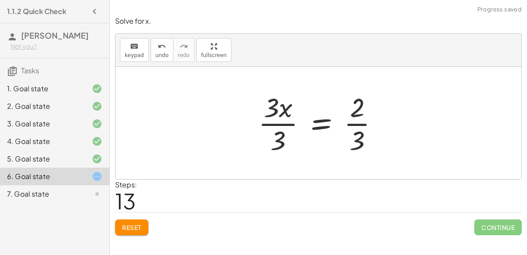
click at [266, 125] on div at bounding box center [322, 123] width 136 height 68
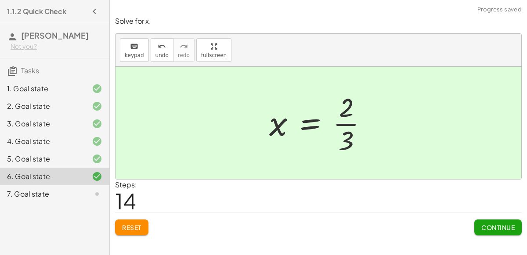
click at [494, 230] on span "Continue" at bounding box center [497, 227] width 33 height 8
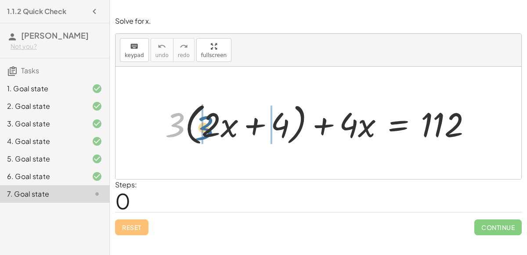
drag, startPoint x: 179, startPoint y: 119, endPoint x: 208, endPoint y: 121, distance: 29.1
click at [208, 121] on div at bounding box center [322, 123] width 322 height 50
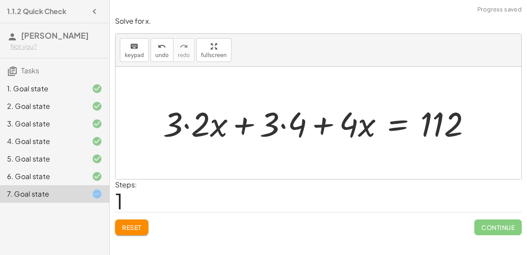
click at [186, 125] on div at bounding box center [321, 123] width 324 height 44
click at [283, 125] on div at bounding box center [334, 123] width 297 height 44
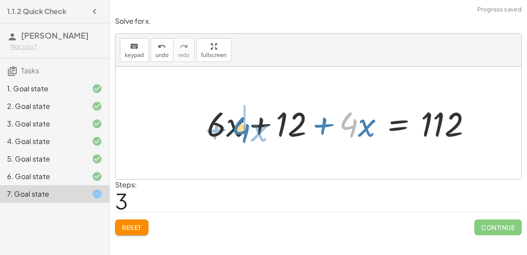
drag, startPoint x: 356, startPoint y: 124, endPoint x: 249, endPoint y: 129, distance: 107.7
click at [249, 129] on div at bounding box center [342, 123] width 281 height 44
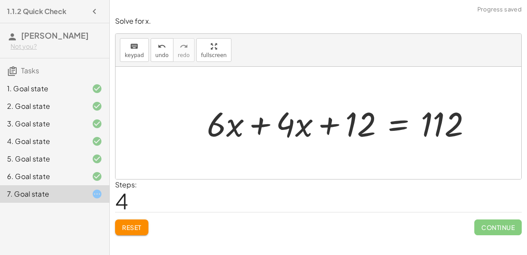
click at [256, 126] on div at bounding box center [342, 123] width 281 height 44
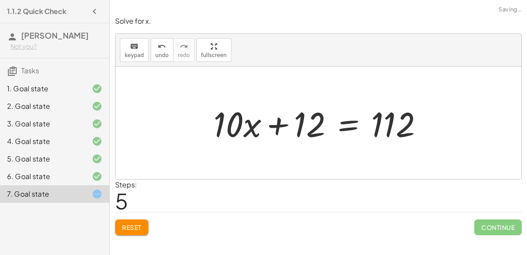
click at [339, 123] on div at bounding box center [321, 123] width 225 height 45
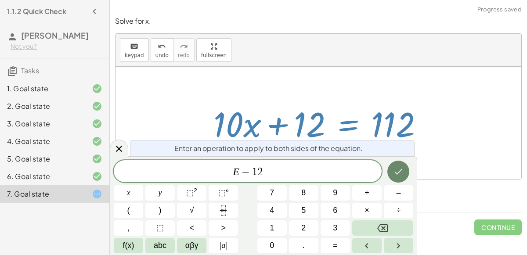
click at [394, 176] on icon "Done" at bounding box center [398, 171] width 11 height 11
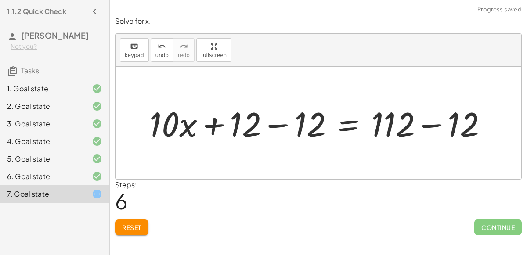
click at [278, 121] on div at bounding box center [322, 123] width 354 height 45
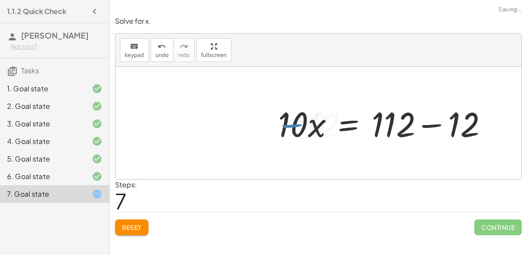
click at [425, 123] on div at bounding box center [386, 123] width 225 height 45
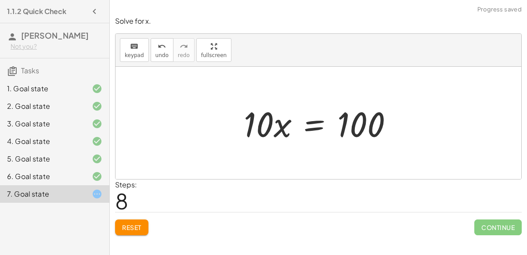
click at [288, 125] on div at bounding box center [321, 123] width 165 height 45
click at [307, 124] on div at bounding box center [321, 123] width 165 height 45
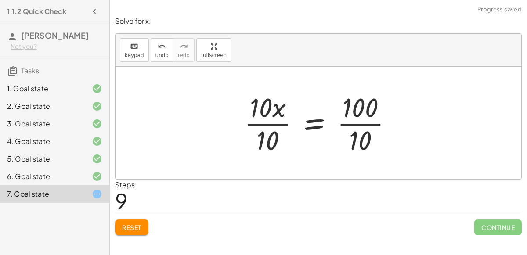
click at [272, 122] on div at bounding box center [322, 123] width 164 height 68
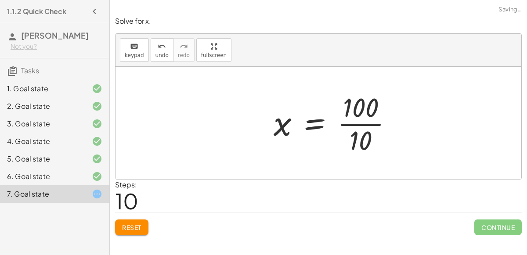
click at [346, 122] on div at bounding box center [336, 123] width 135 height 68
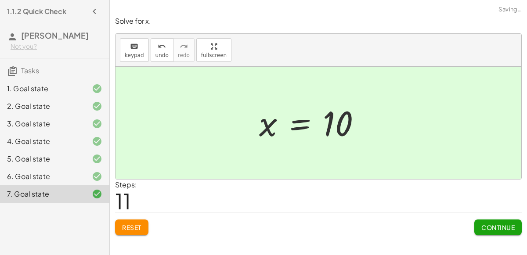
click at [493, 220] on button "Continue" at bounding box center [497, 228] width 47 height 16
